Goal: Task Accomplishment & Management: Manage account settings

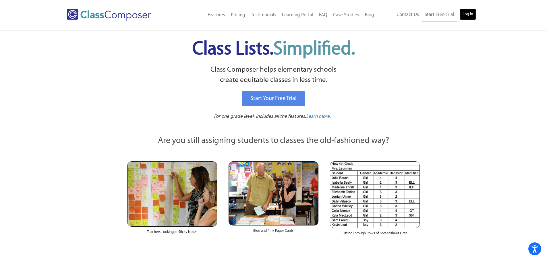
click at [465, 16] on link "Log In" at bounding box center [467, 14] width 16 height 11
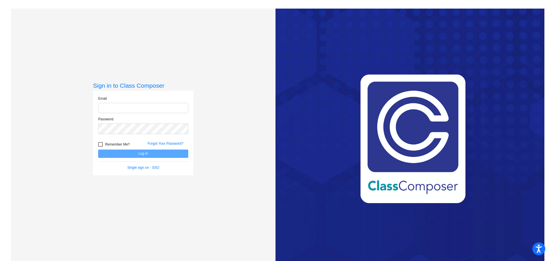
type input "[EMAIL_ADDRESS][DOMAIN_NAME]"
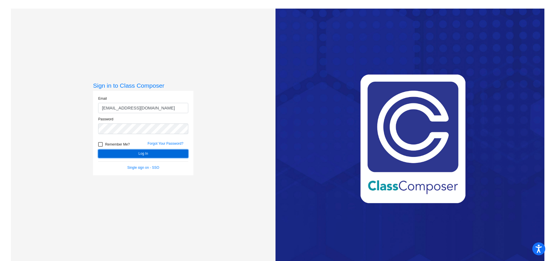
click at [130, 154] on button "Log In" at bounding box center [143, 154] width 90 height 8
click at [134, 156] on button "Log In" at bounding box center [143, 154] width 90 height 8
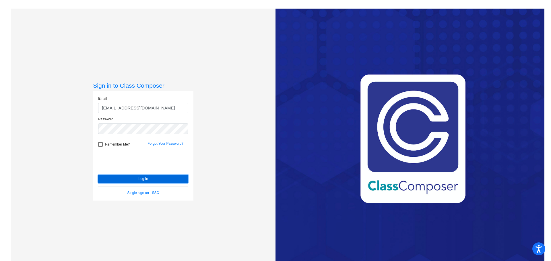
click at [139, 180] on button "Log In" at bounding box center [143, 179] width 90 height 8
